Goal: Navigation & Orientation: Find specific page/section

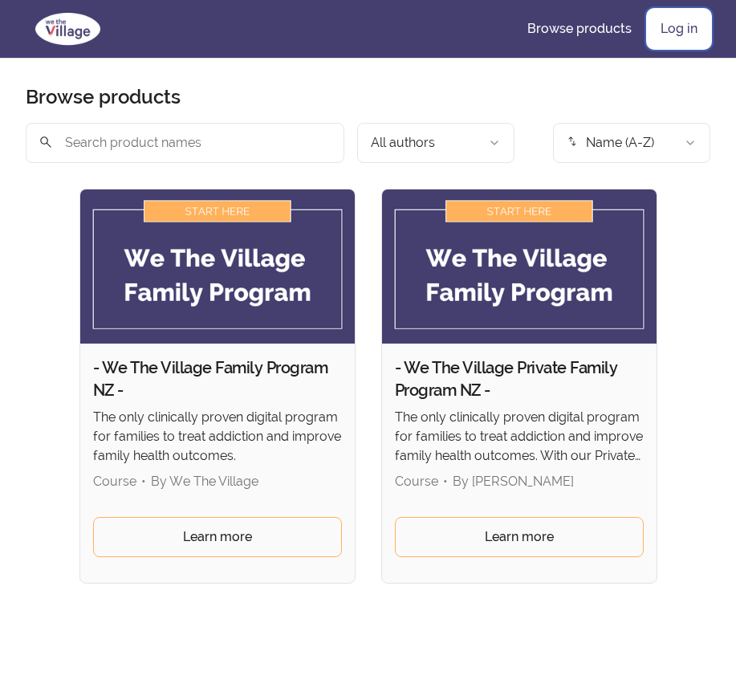
click at [663, 24] on link "Log in" at bounding box center [678, 29] width 63 height 39
